Goal: Find specific page/section

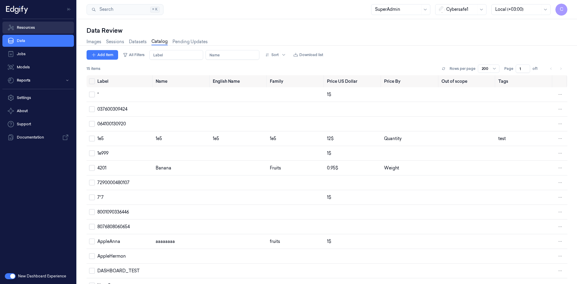
click at [32, 26] on link "Resources" at bounding box center [37, 28] width 71 height 12
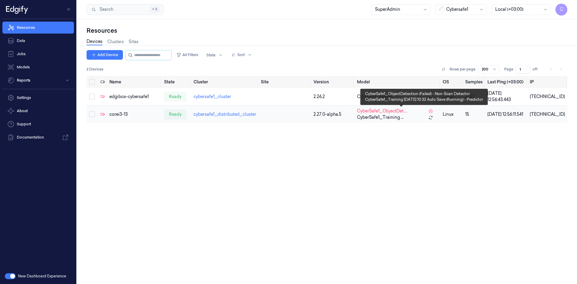
click at [375, 119] on span "CyberSafe1_Training ..." at bounding box center [380, 117] width 47 height 6
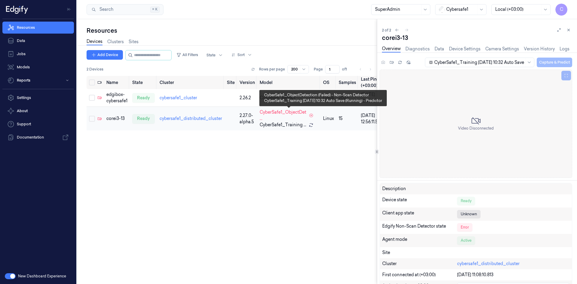
click at [274, 125] on span "CyberSafe1_Training ..." at bounding box center [282, 125] width 47 height 6
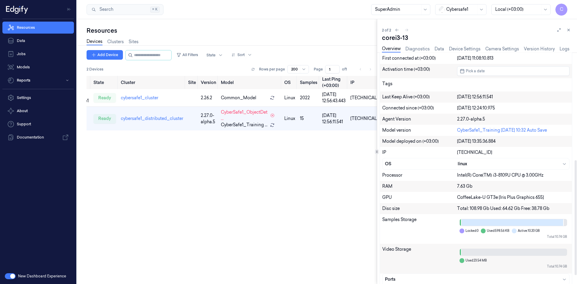
scroll to position [234, 0]
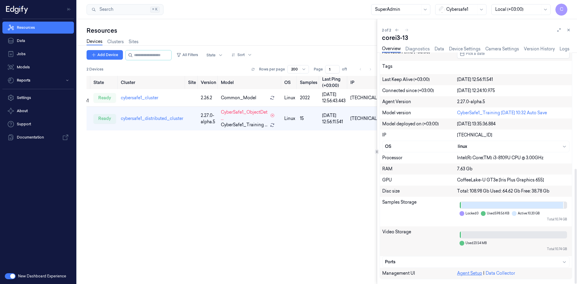
click at [473, 274] on link "Agent Setup" at bounding box center [469, 273] width 25 height 5
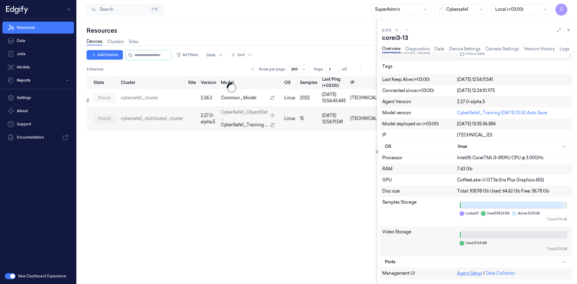
scroll to position [0, 38]
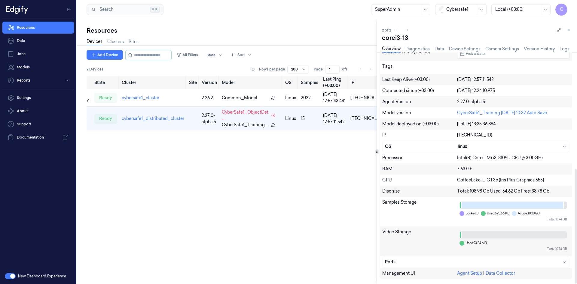
click at [407, 30] on div "2 of 2" at bounding box center [477, 29] width 190 height 7
click at [395, 30] on icon at bounding box center [397, 30] width 4 height 4
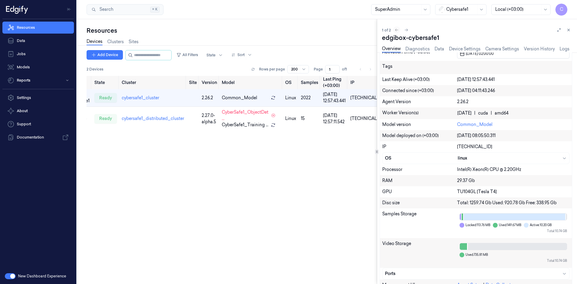
scroll to position [208, 0]
click at [12, 274] on button "button" at bounding box center [10, 277] width 11 height 6
